Goal: Transaction & Acquisition: Purchase product/service

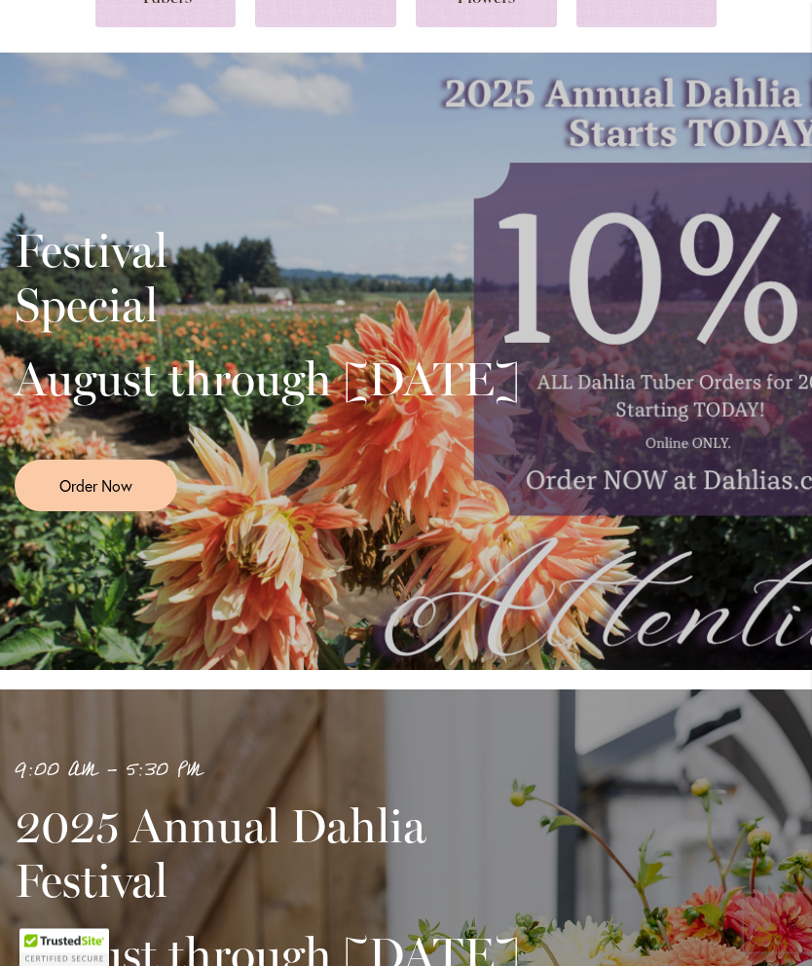
scroll to position [249, 0]
click at [113, 497] on span "Order Now" at bounding box center [95, 485] width 73 height 22
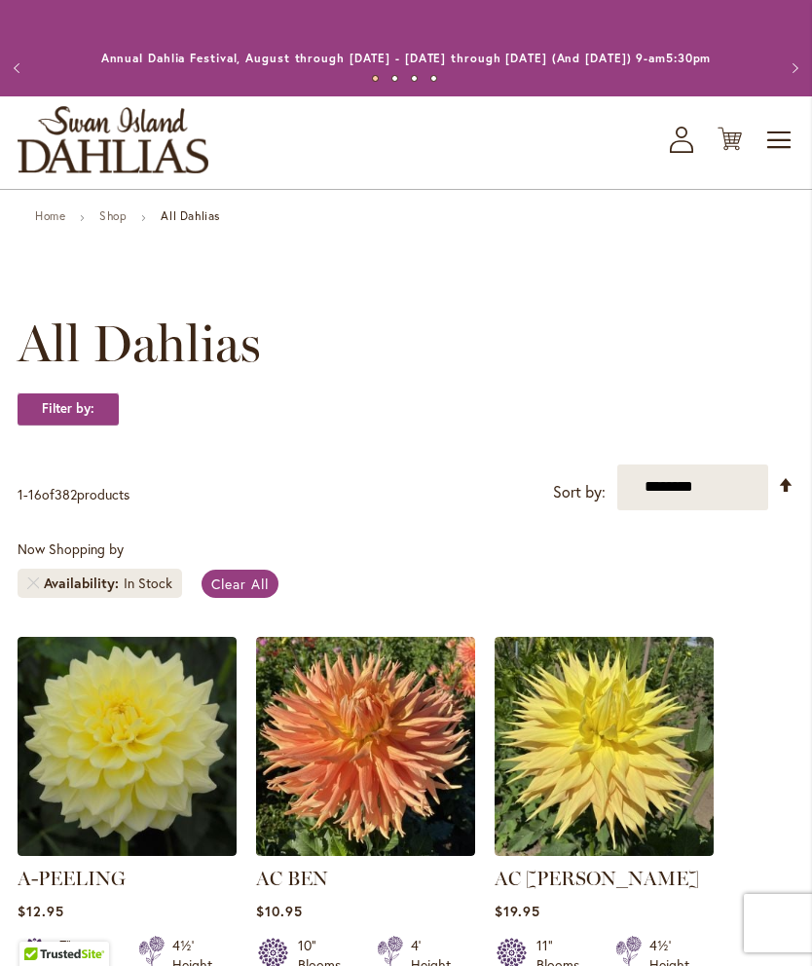
click at [772, 160] on span "Toggle Nav" at bounding box center [780, 140] width 29 height 39
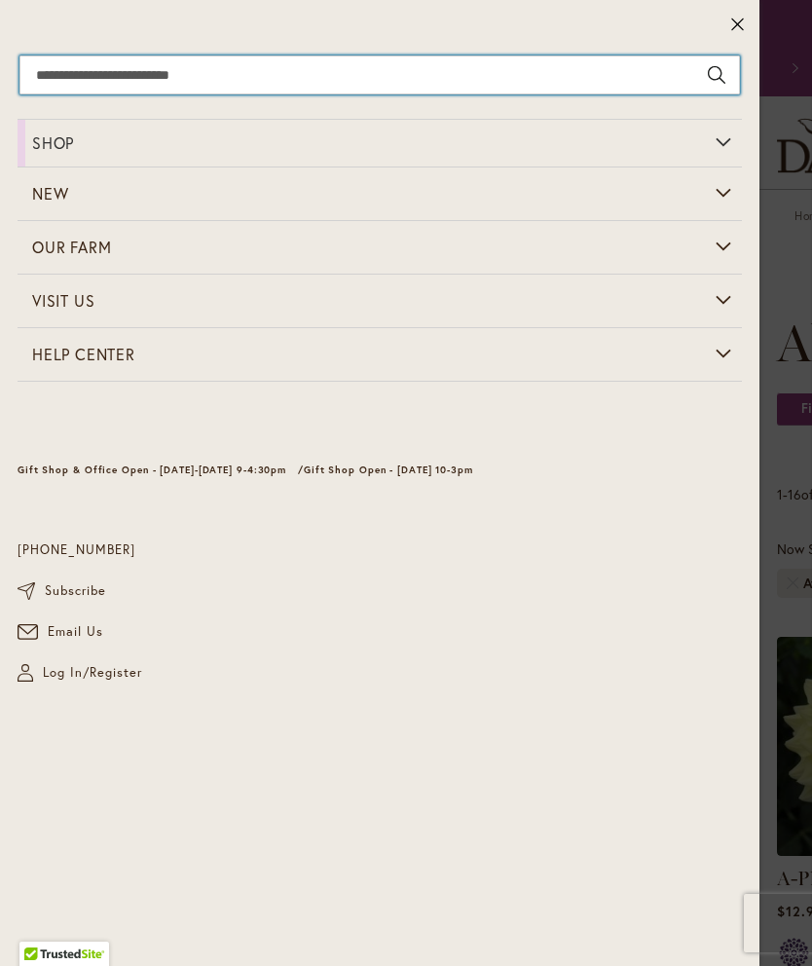
click at [170, 72] on input "Search" at bounding box center [379, 75] width 721 height 39
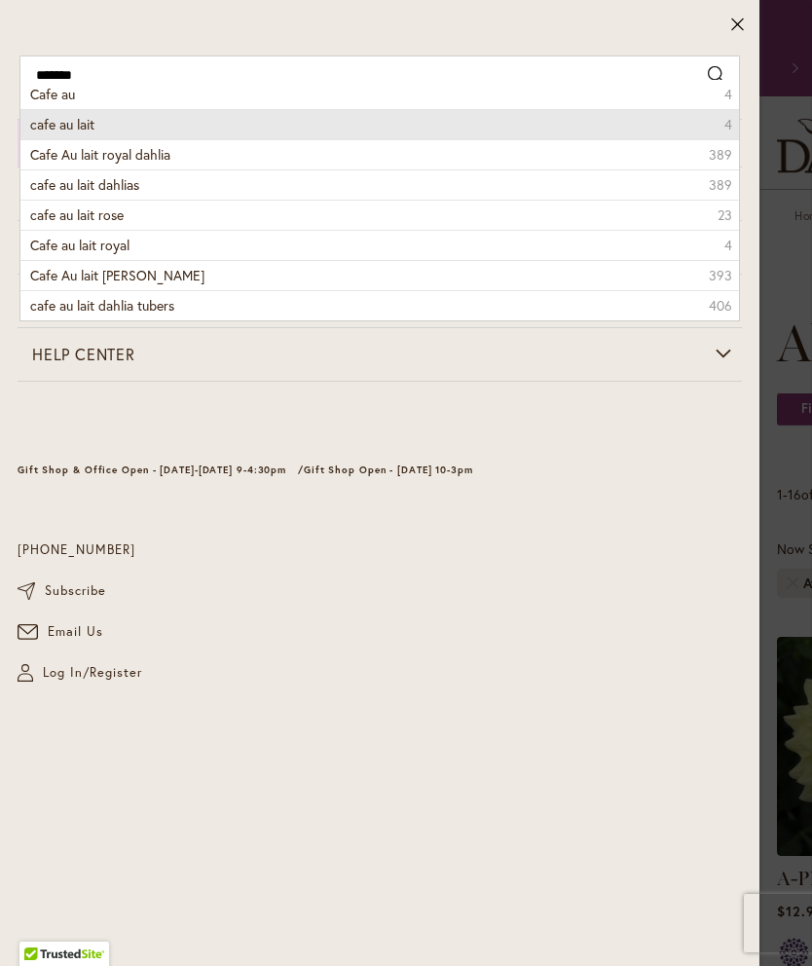
click at [97, 123] on li "cafe au lait 4" at bounding box center [379, 124] width 719 height 30
type input "**********"
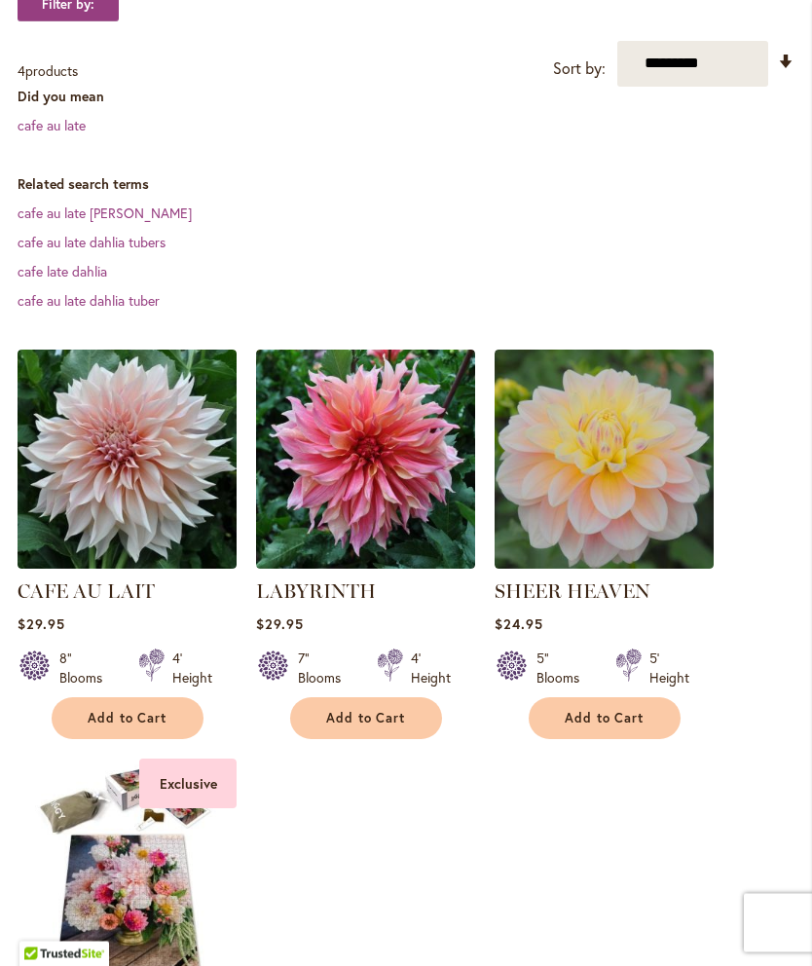
scroll to position [416, 0]
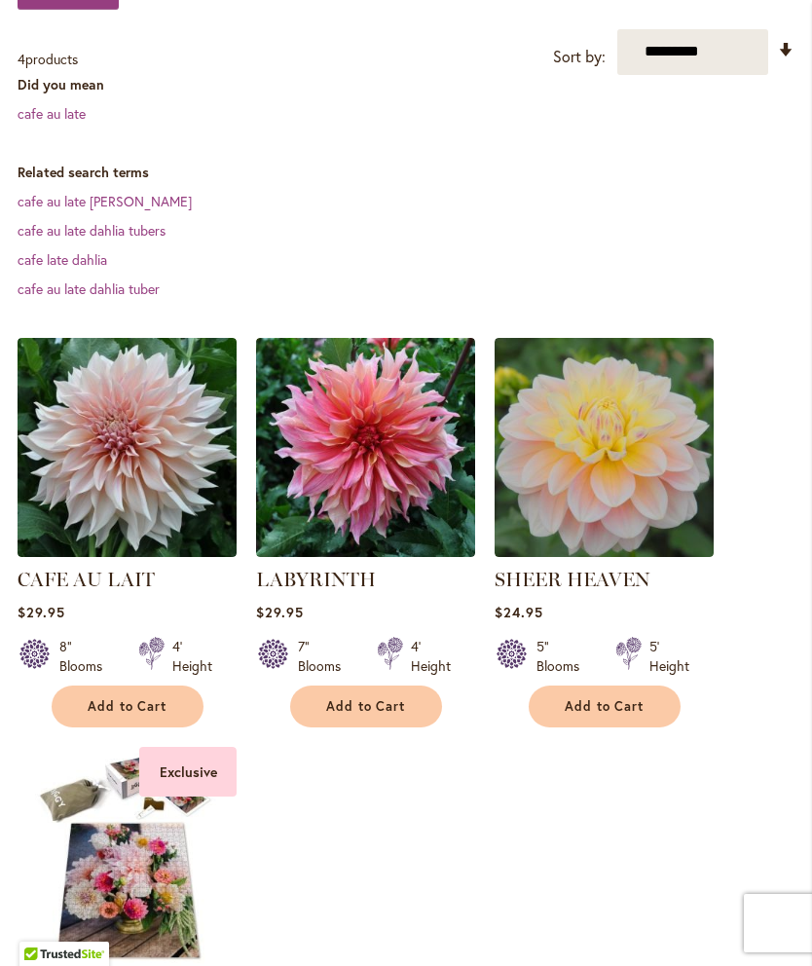
click at [141, 715] on span "Add to Cart" at bounding box center [128, 706] width 80 height 17
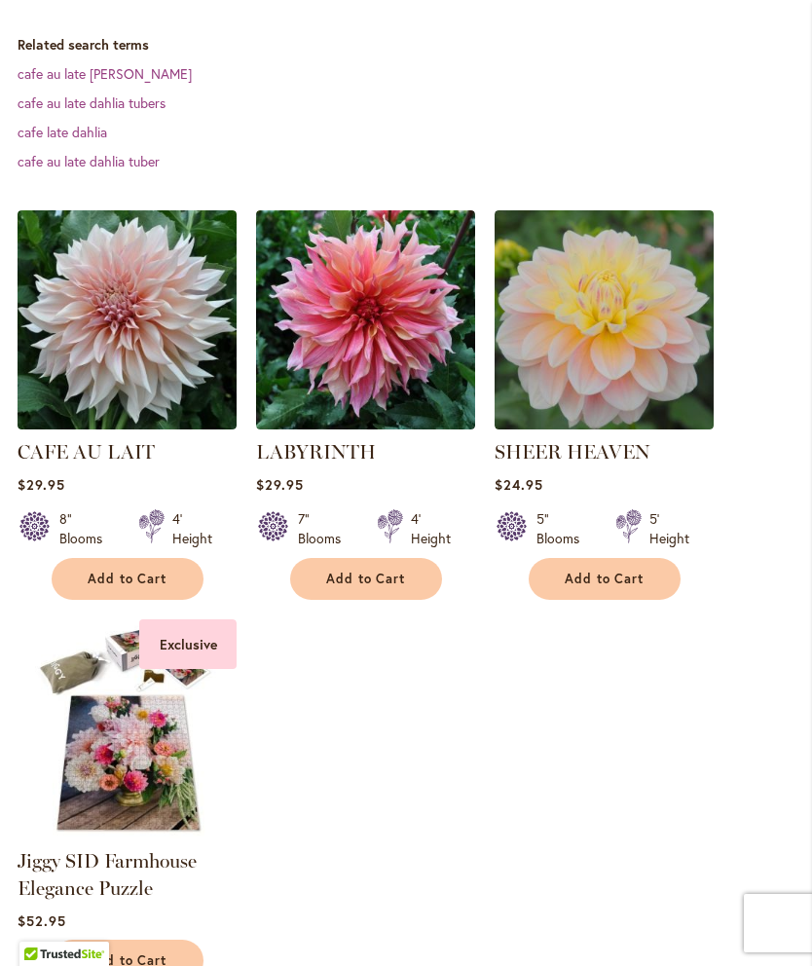
scroll to position [599, 0]
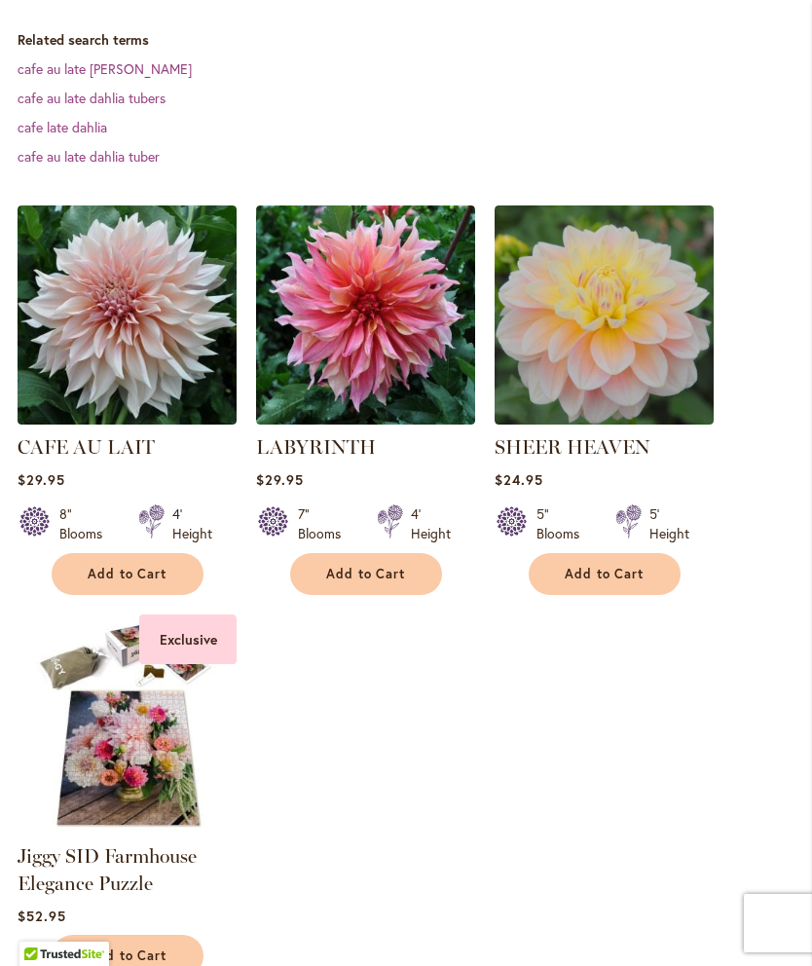
click at [129, 459] on link "CAFE AU LAIT" at bounding box center [86, 446] width 137 height 23
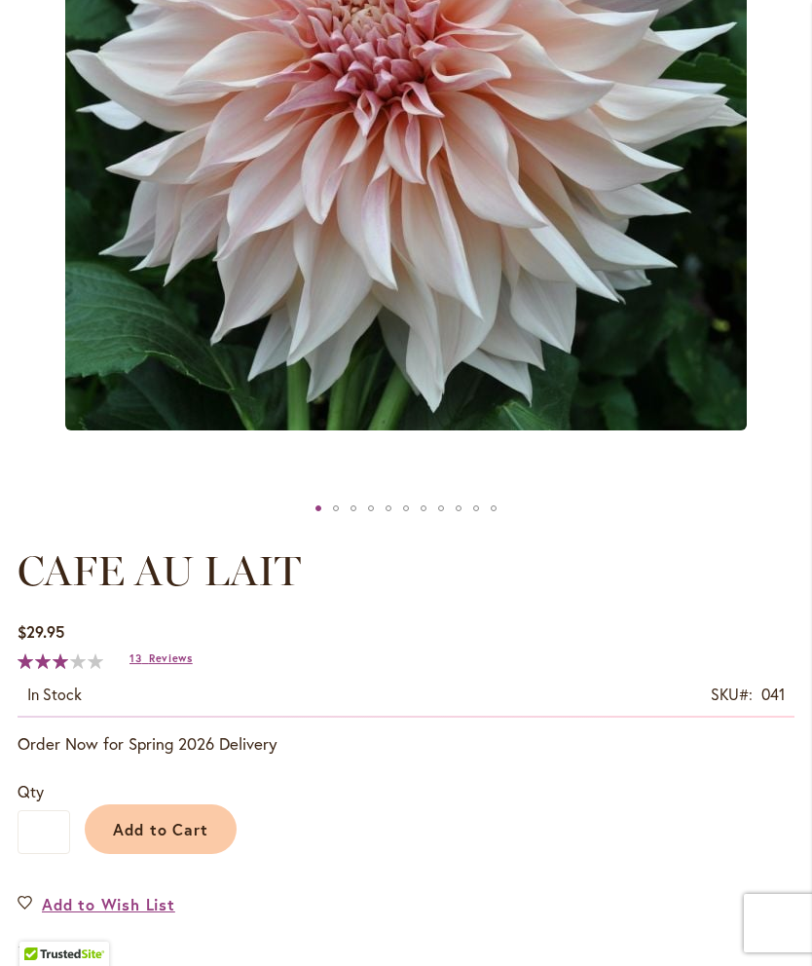
scroll to position [539, 0]
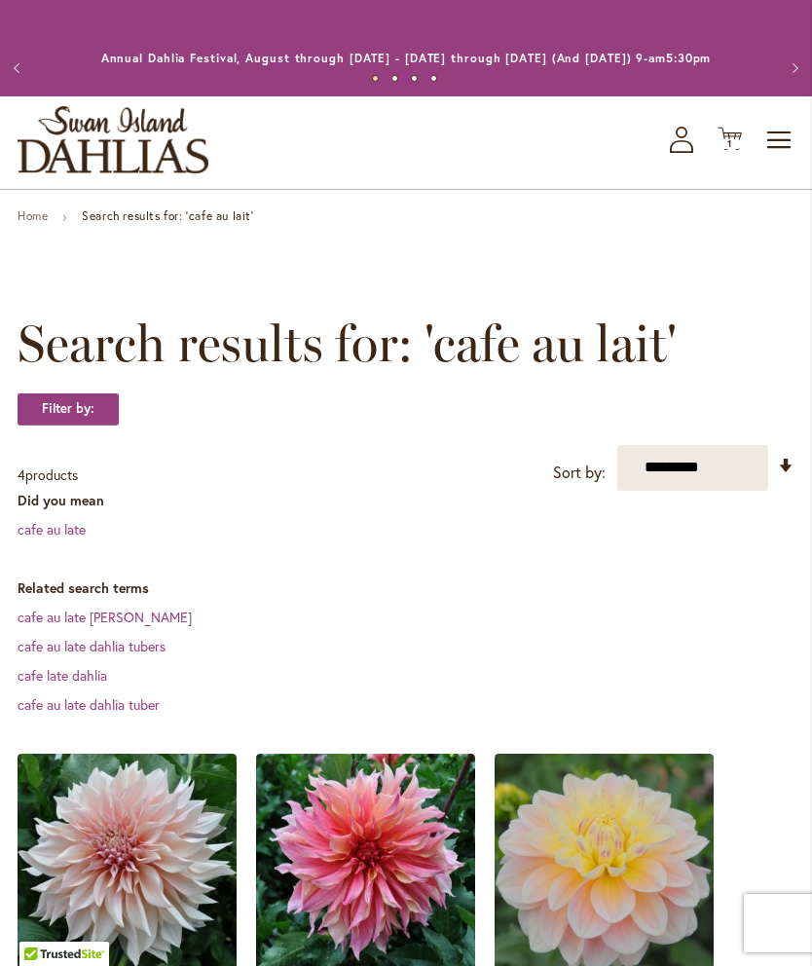
click at [790, 146] on span "Toggle Nav" at bounding box center [780, 140] width 29 height 39
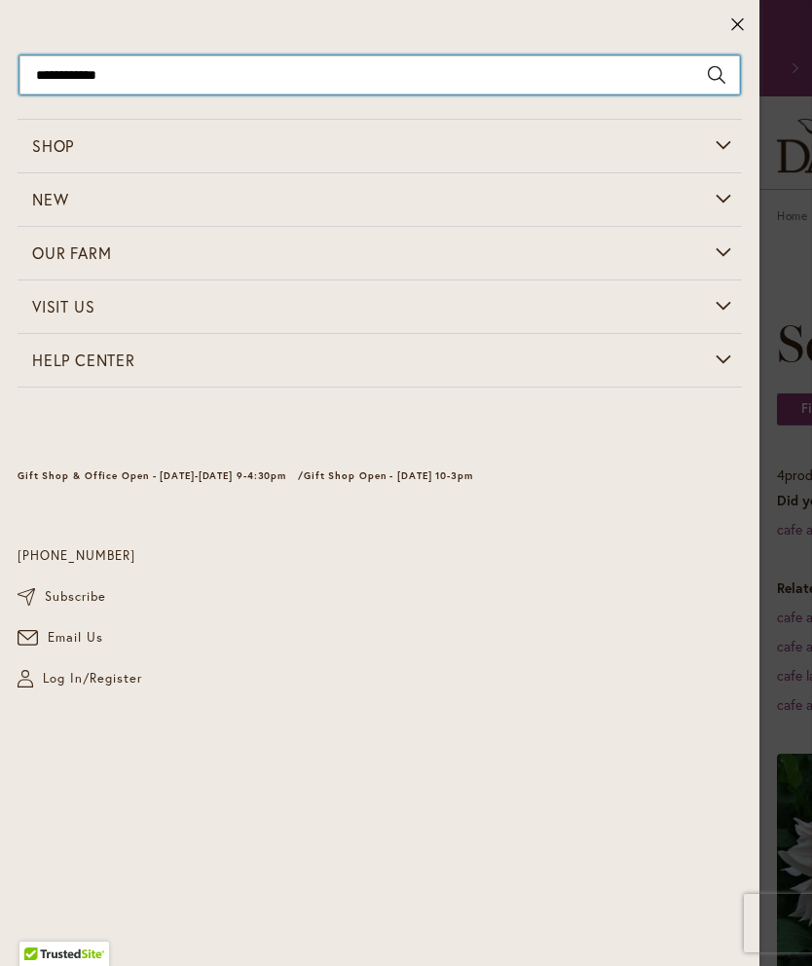
click at [104, 67] on input "**********" at bounding box center [379, 75] width 721 height 39
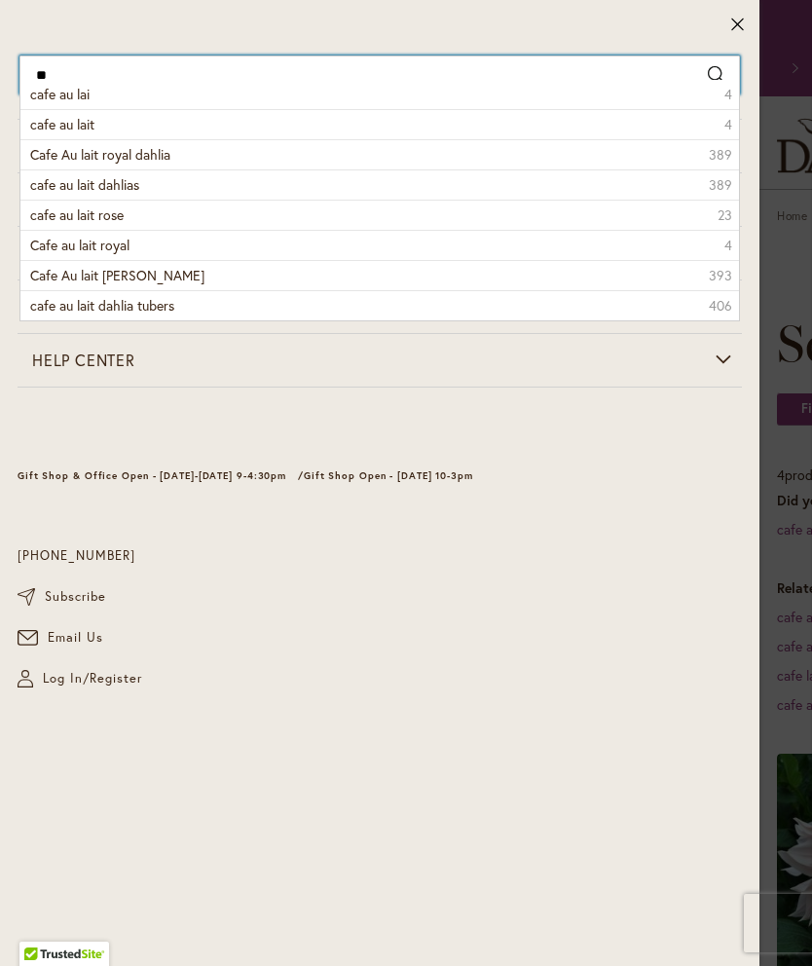
type input "*"
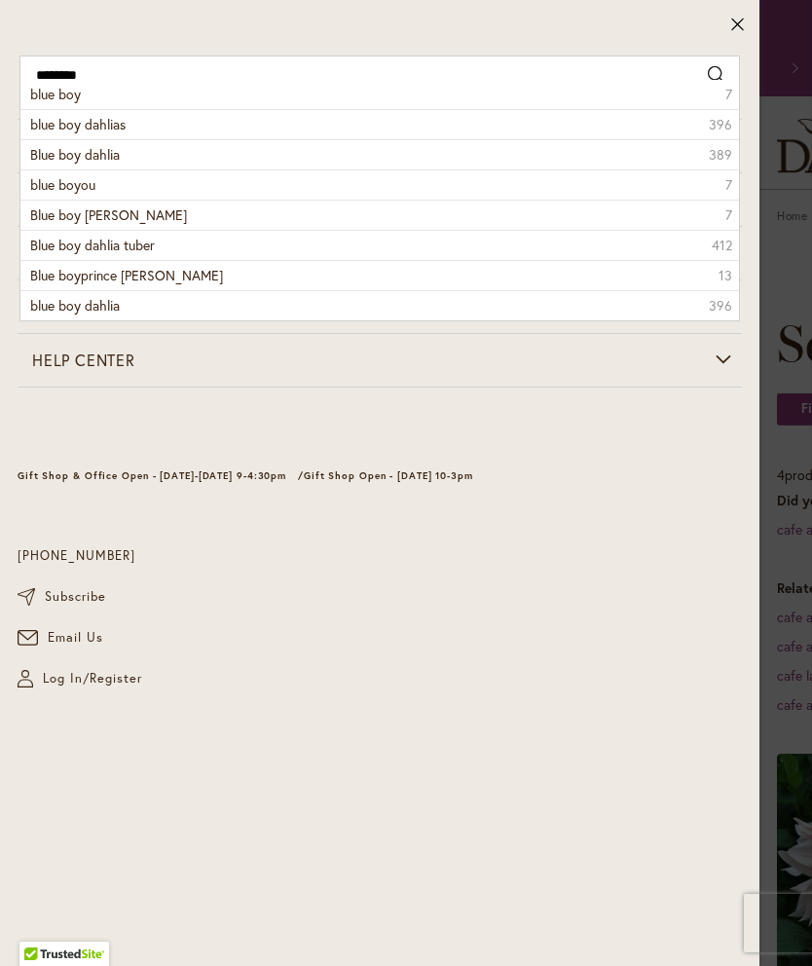
click at [61, 120] on span "blue boy dahlias" at bounding box center [77, 124] width 95 height 19
type input "**********"
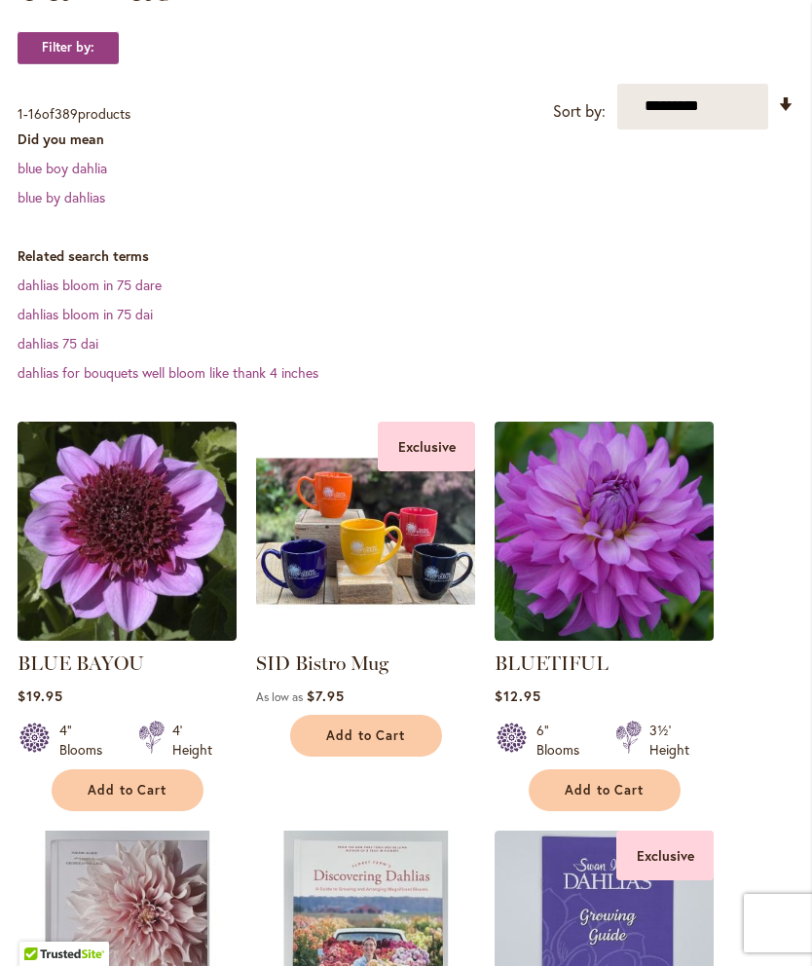
scroll to position [445, 0]
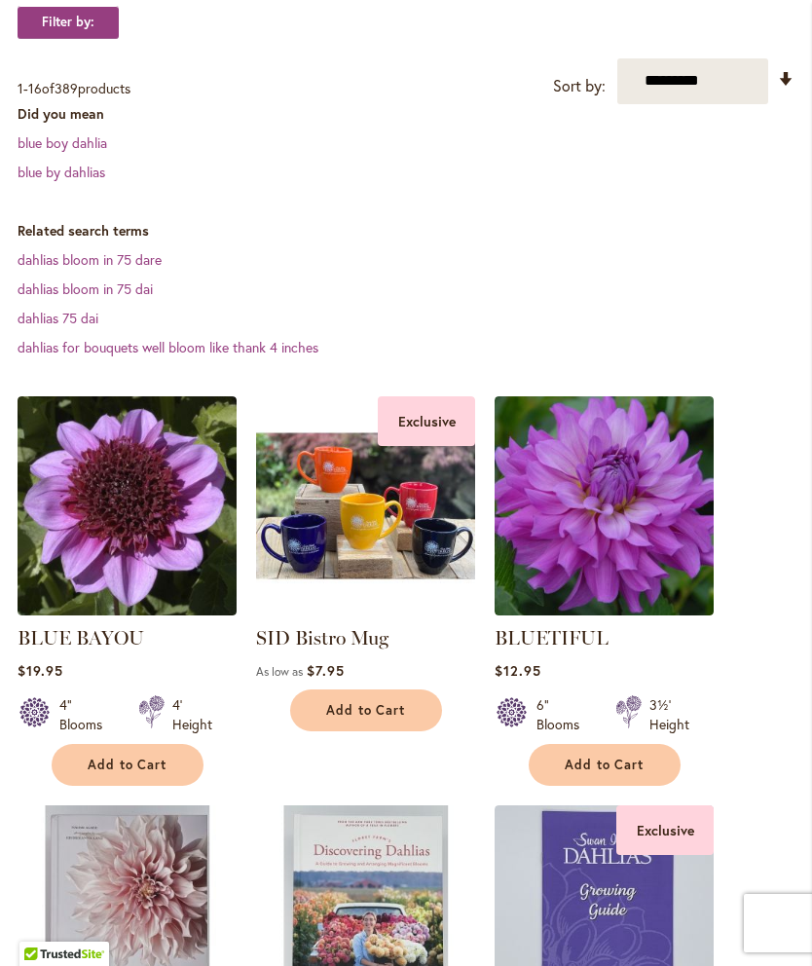
click at [100, 152] on link "blue boy dahlia" at bounding box center [63, 142] width 90 height 19
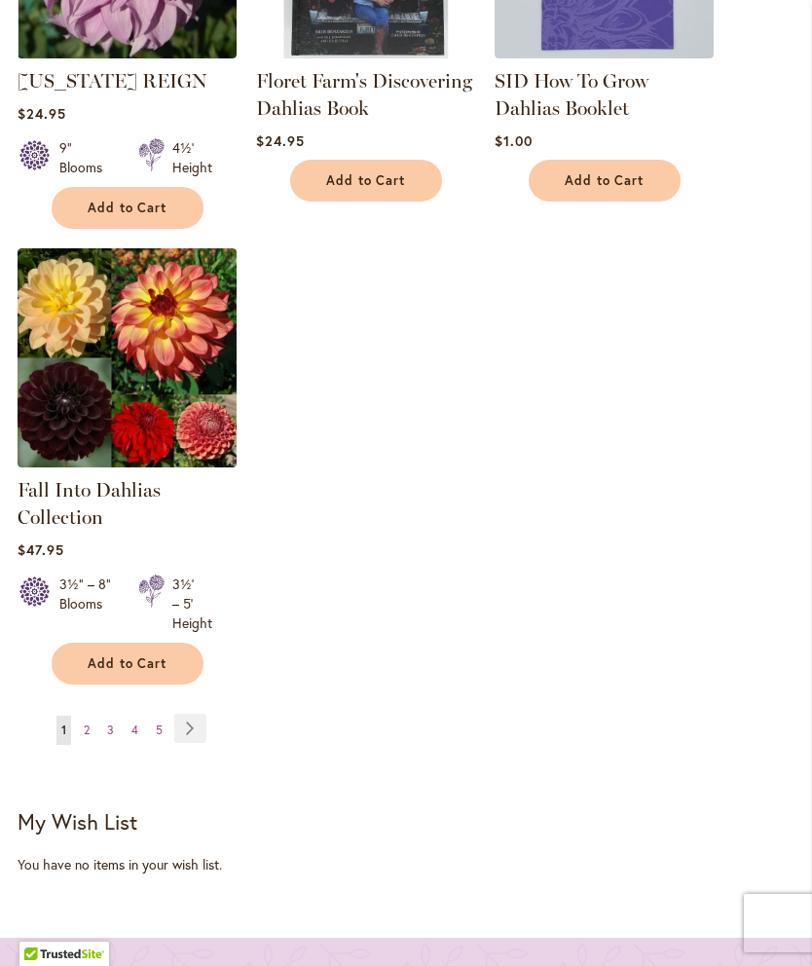
scroll to position [2576, 0]
